Goal: Task Accomplishment & Management: Manage account settings

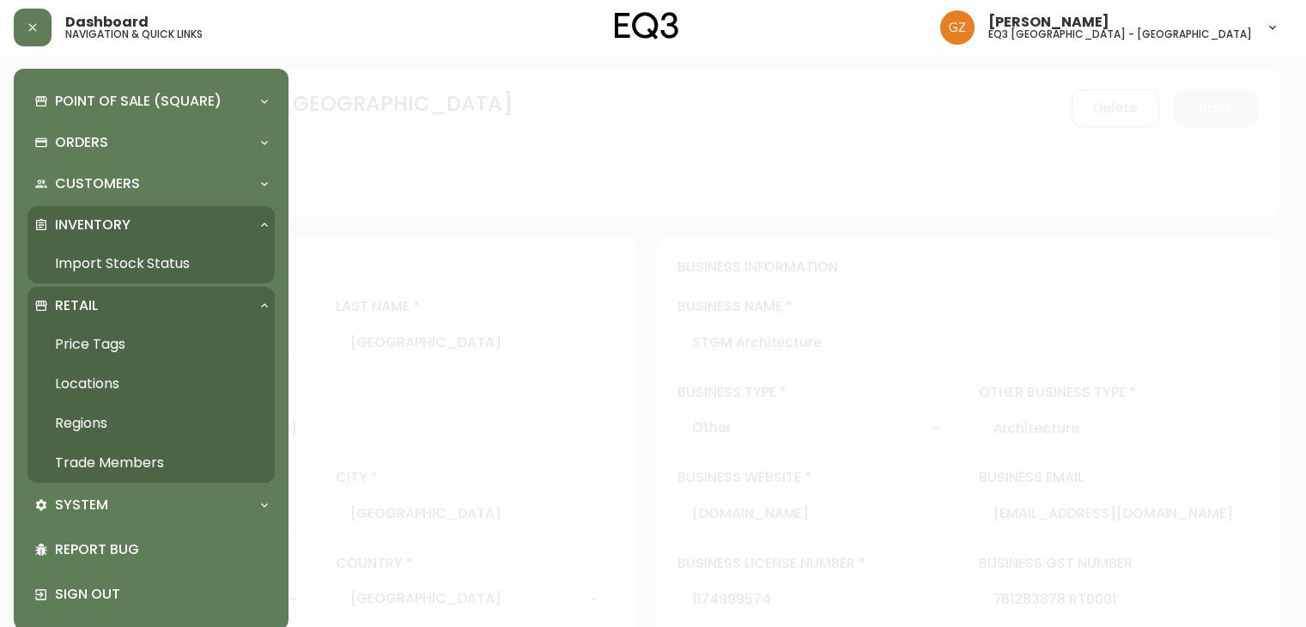
select select "QC"
select select "CA"
select select "CA_FR"
select select "Other"
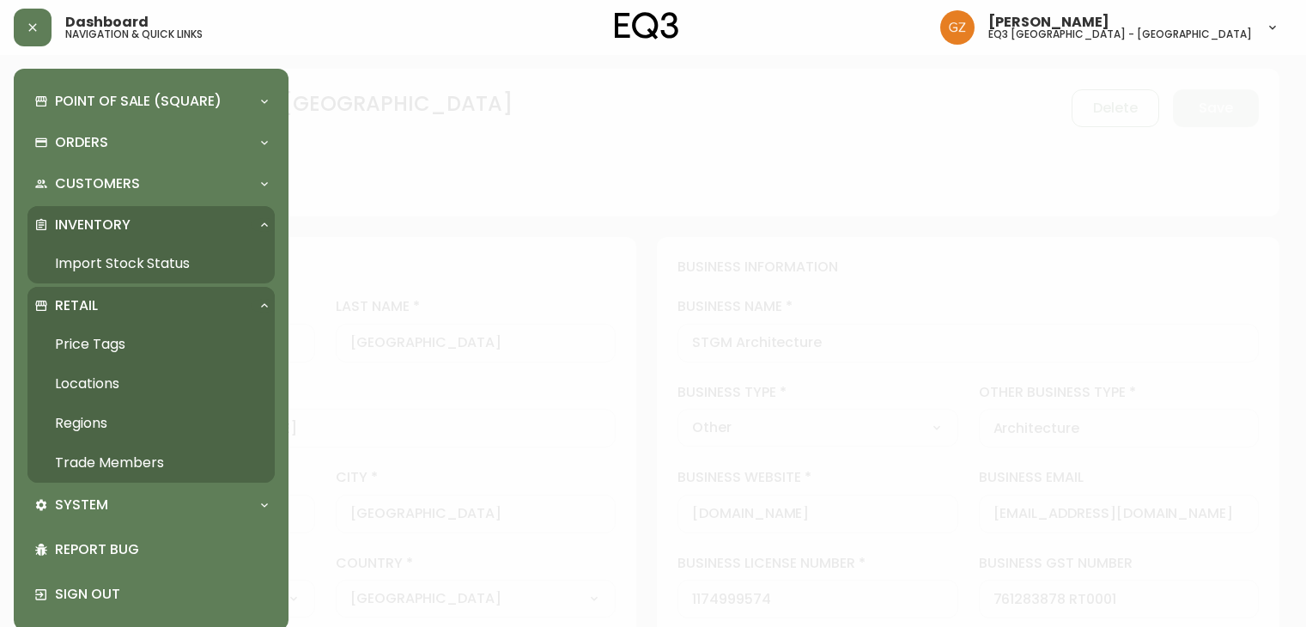
select select "cjw10z96t00cw6gs04aeyfqxf"
select select "false"
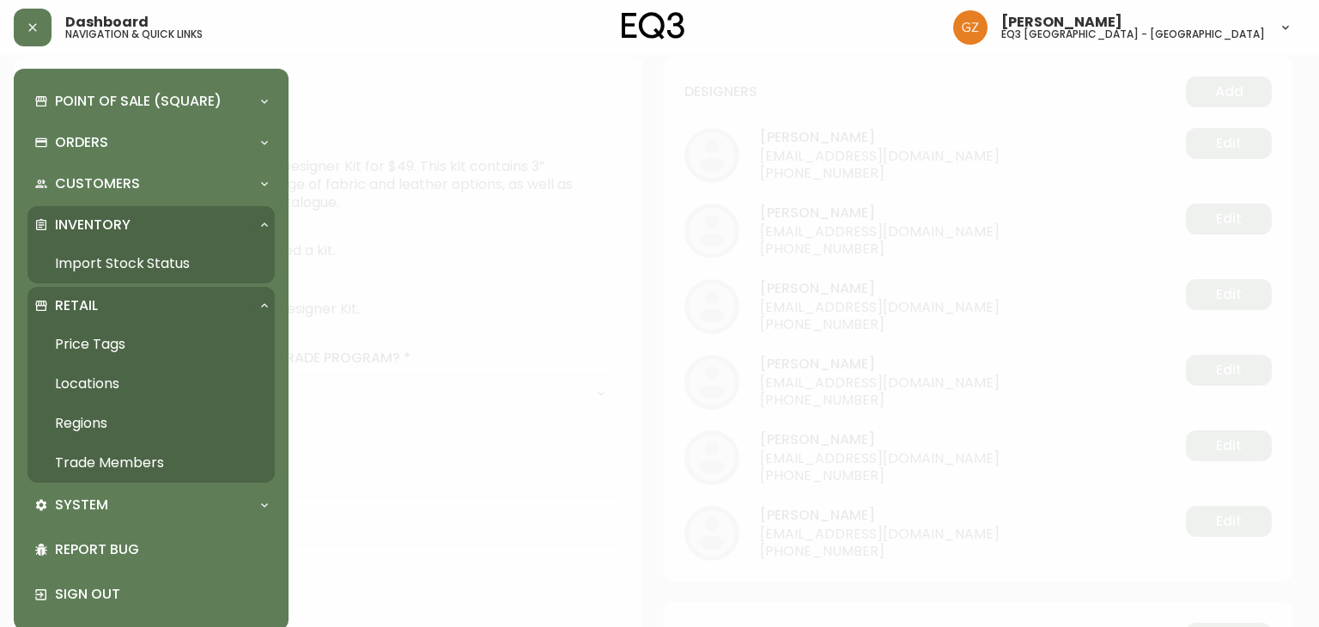
scroll to position [774, 0]
click at [112, 466] on link "Trade Members" at bounding box center [150, 462] width 247 height 39
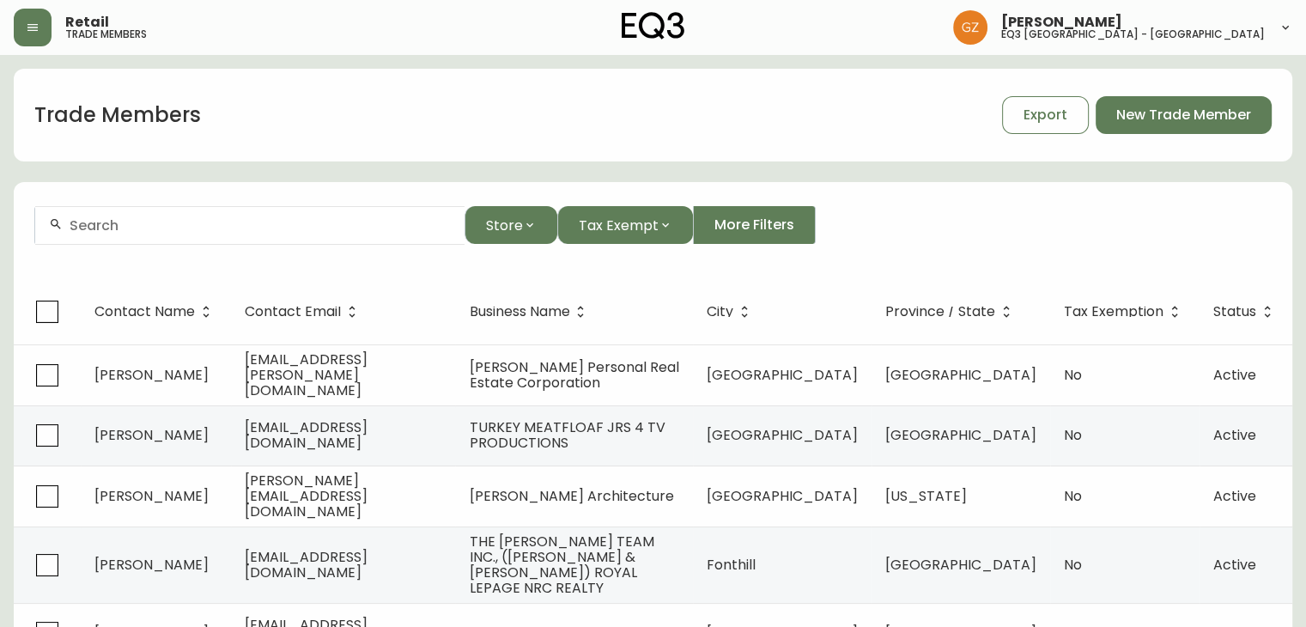
click at [155, 234] on div at bounding box center [249, 225] width 429 height 39
paste input "[PERSON_NAME] / KNB DESIGN"
drag, startPoint x: 165, startPoint y: 227, endPoint x: 309, endPoint y: 224, distance: 144.3
click at [309, 224] on input "[PERSON_NAME] / KNB DESIGN" at bounding box center [260, 225] width 381 height 16
drag, startPoint x: 300, startPoint y: 221, endPoint x: 0, endPoint y: 163, distance: 305.1
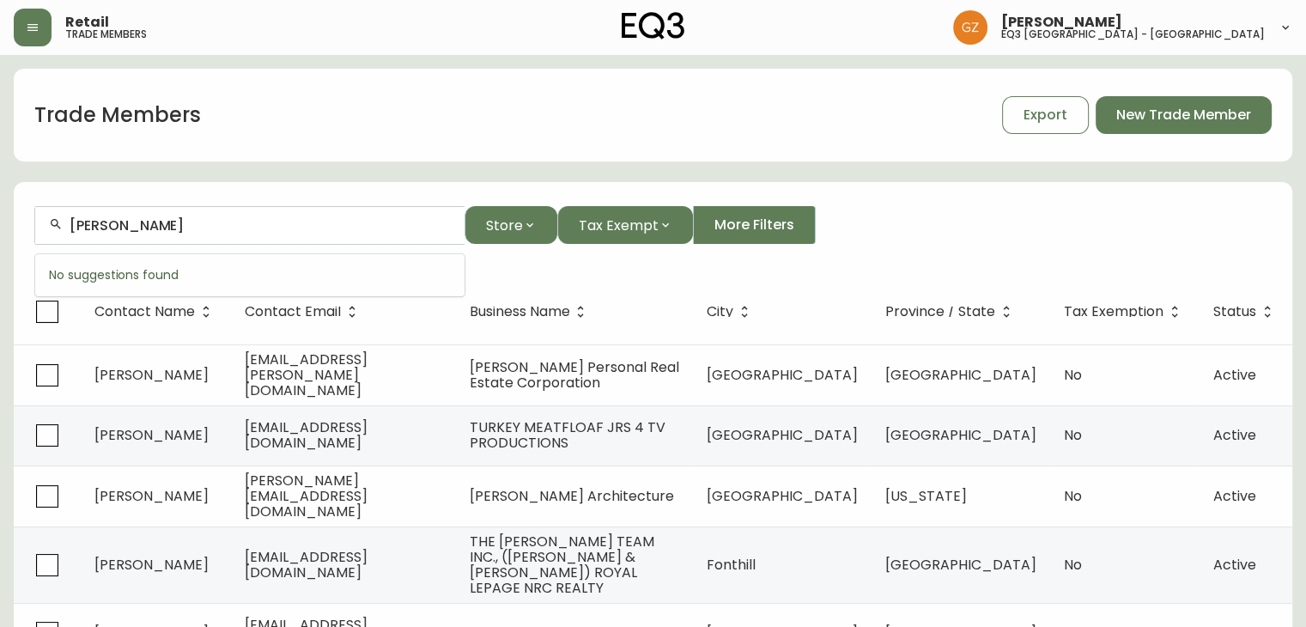
click at [0, 163] on main "Trade Members Export New Trade Member [PERSON_NAME] Store Tax Exempt More Filte…" at bounding box center [653, 545] width 1306 height 980
drag, startPoint x: 207, startPoint y: 238, endPoint x: 16, endPoint y: 197, distance: 195.0
click at [16, 197] on form "KNB DESIGN Store Tax Exempt More Filters" at bounding box center [653, 232] width 1278 height 94
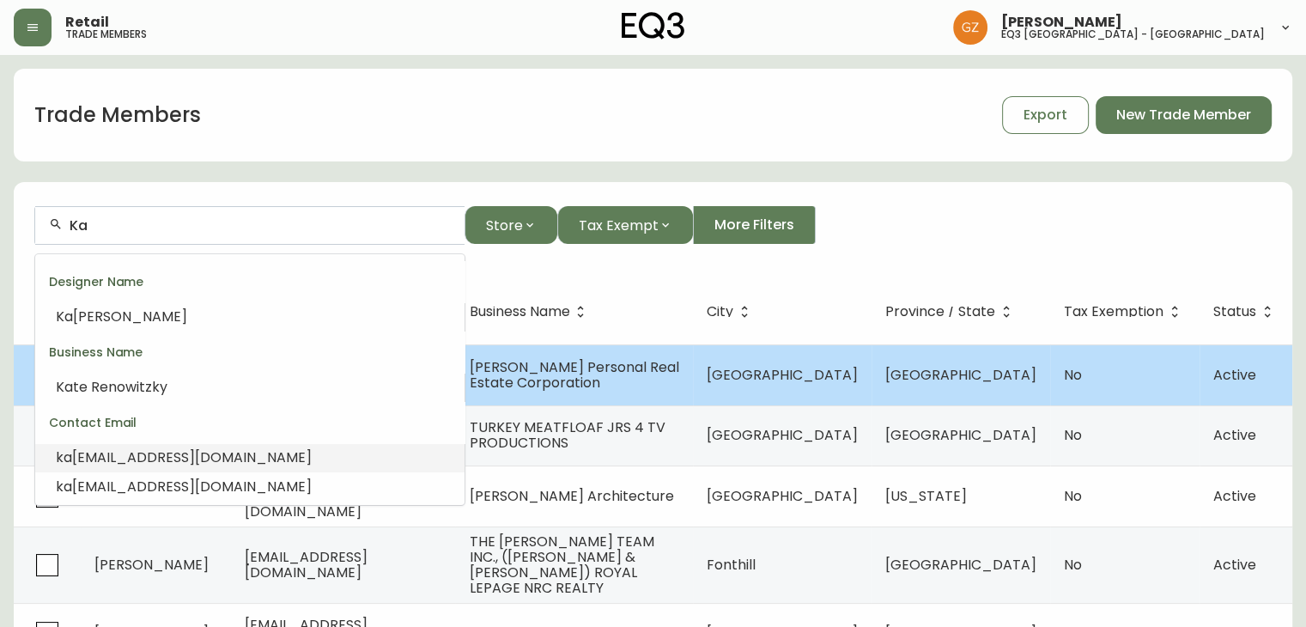
click at [163, 465] on li "ka [EMAIL_ADDRESS][DOMAIN_NAME]" at bounding box center [249, 457] width 429 height 29
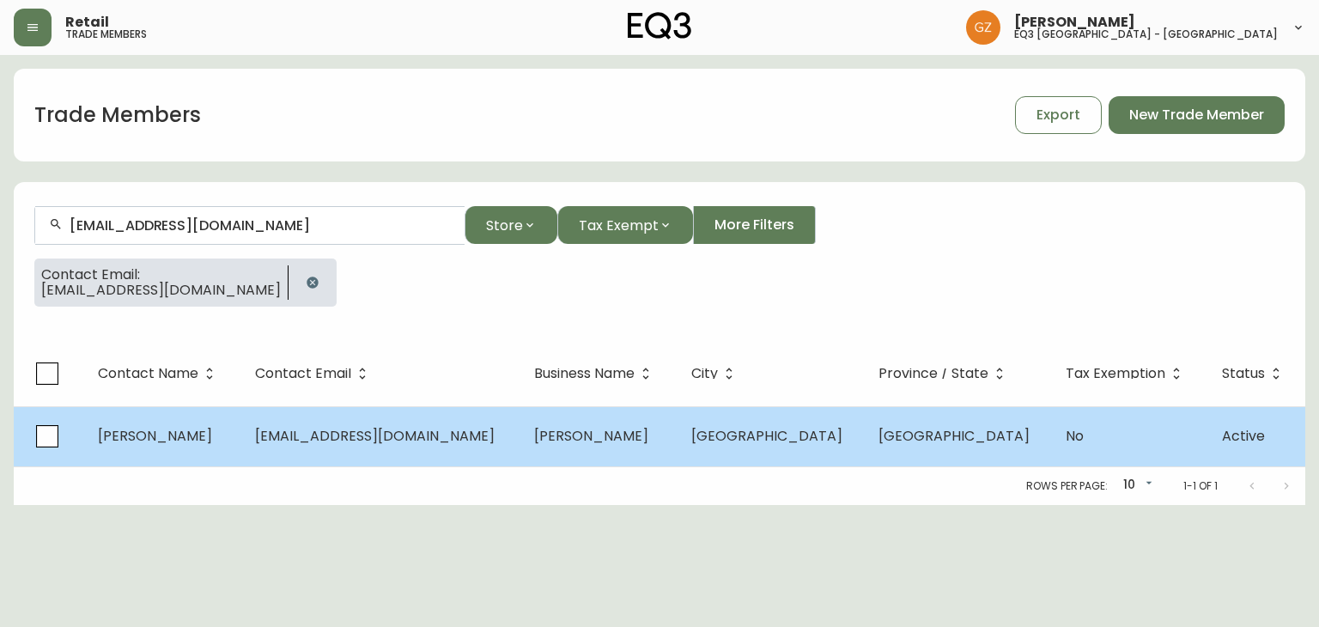
type input "[EMAIL_ADDRESS][DOMAIN_NAME]"
click at [288, 440] on span "[EMAIL_ADDRESS][DOMAIN_NAME]" at bounding box center [375, 436] width 240 height 20
select select "BC"
select select "CA"
select select "CA_EN"
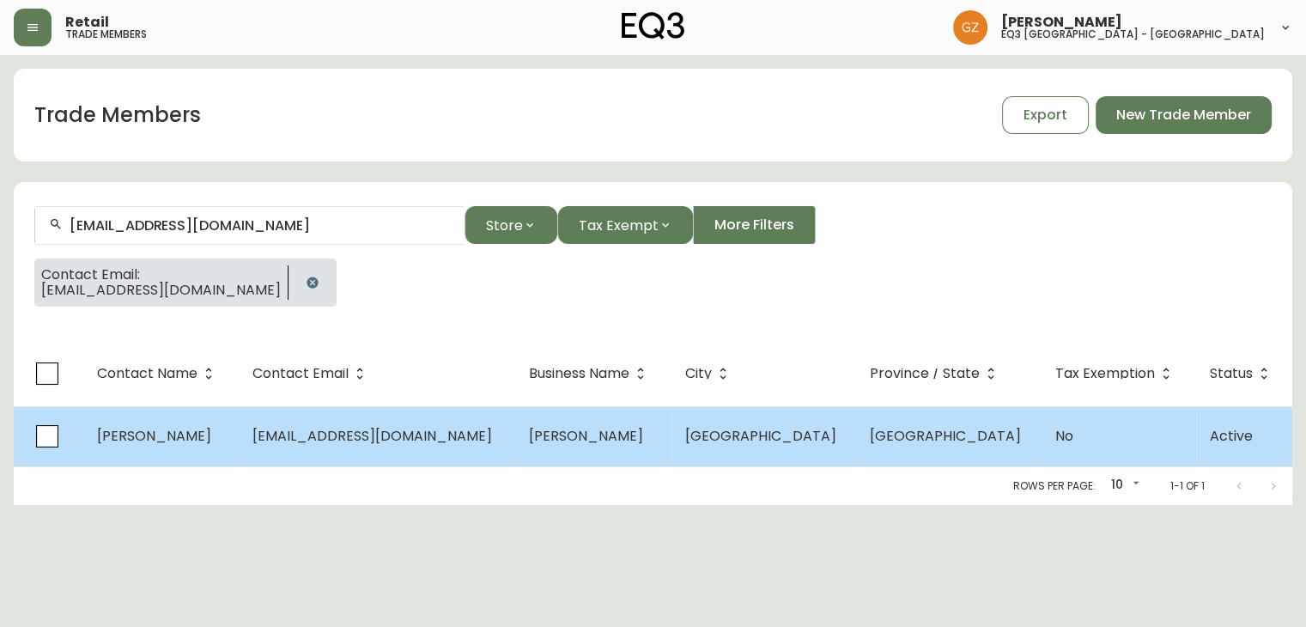
select select "Other"
select select "false"
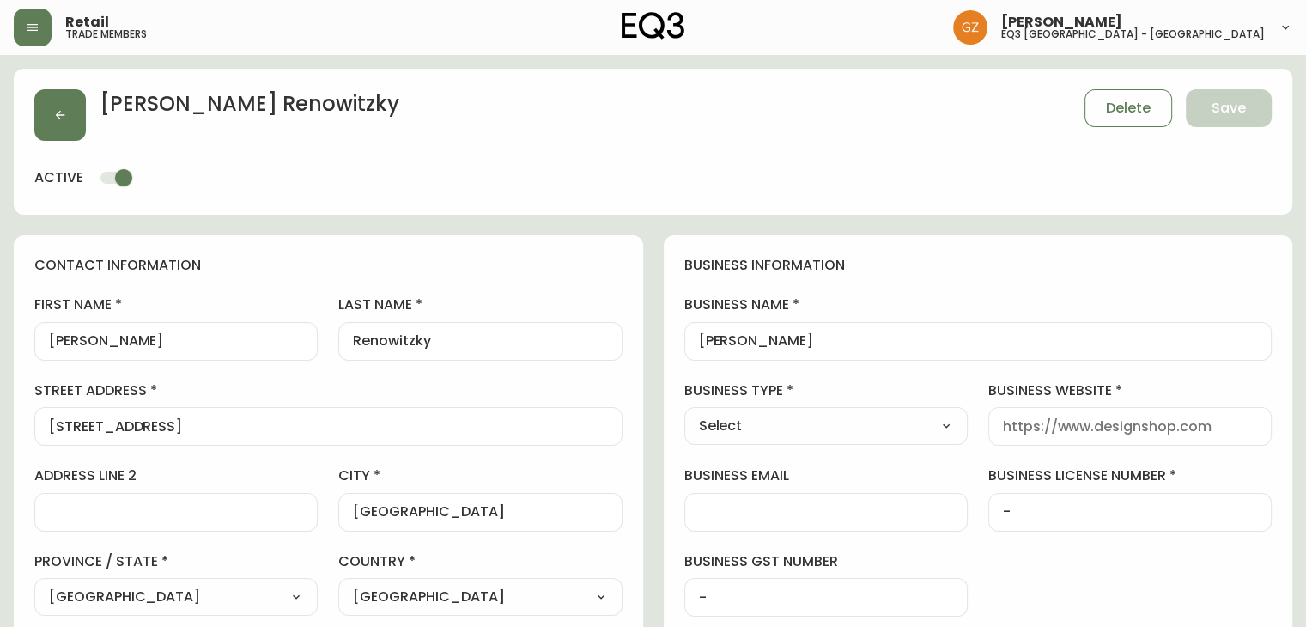
type input "EQ3 [GEOGRAPHIC_DATA]"
select select "cjw10z96p001r6gs00juufhhe"
